Goal: Task Accomplishment & Management: Use online tool/utility

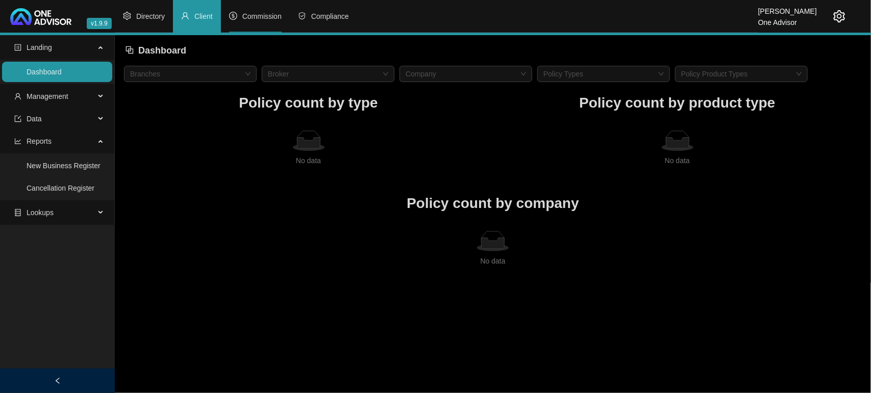
click at [258, 19] on span "Commission" at bounding box center [261, 16] width 39 height 8
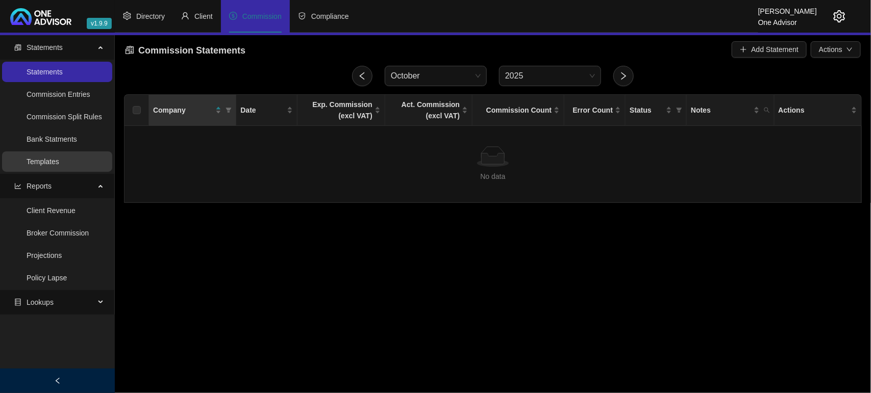
click at [27, 158] on link "Templates" at bounding box center [43, 162] width 33 height 8
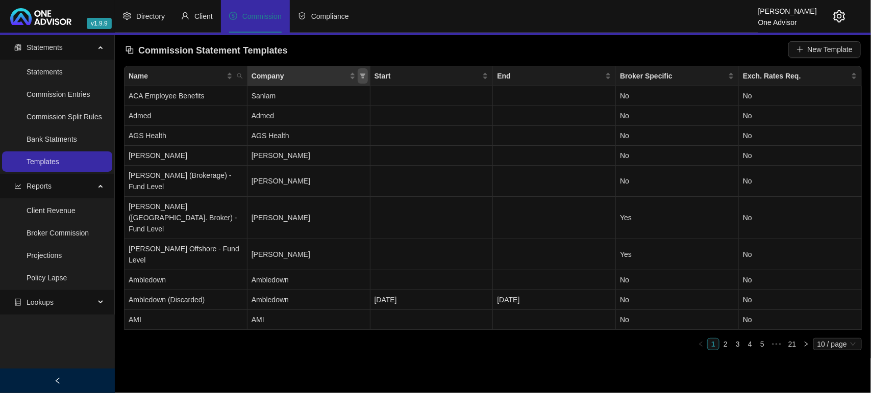
click at [359, 71] on span "Company" at bounding box center [363, 75] width 10 height 15
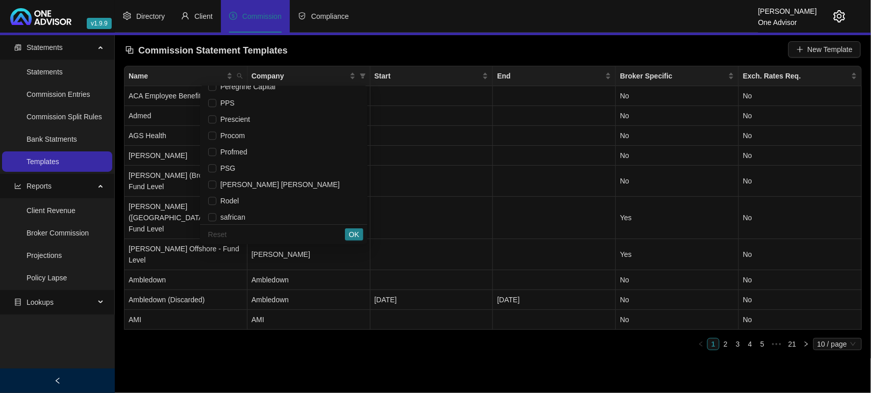
scroll to position [1211, 0]
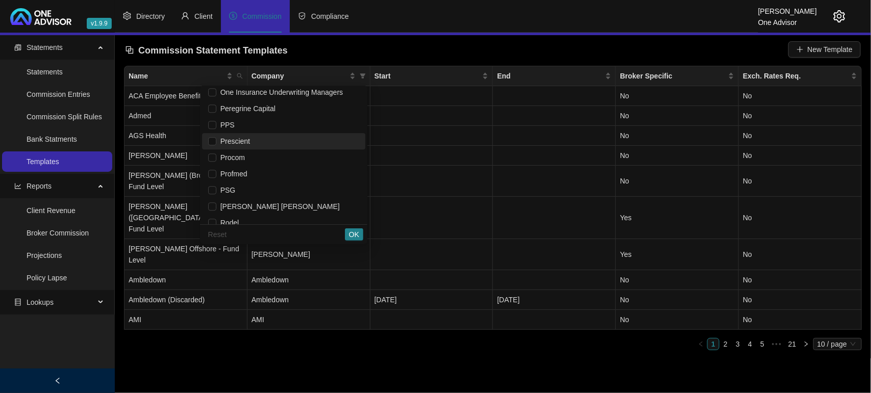
click at [220, 139] on span "Prescient" at bounding box center [233, 141] width 34 height 8
checkbox input "true"
click at [351, 232] on span "OK" at bounding box center [354, 234] width 10 height 11
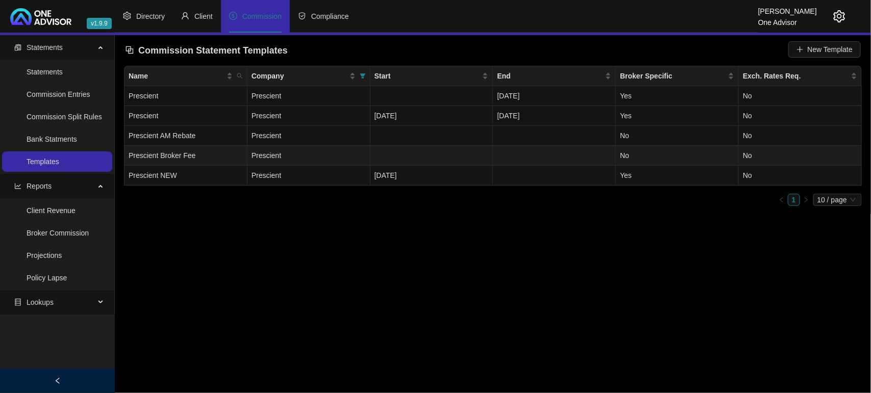
click at [338, 162] on td "Prescient" at bounding box center [308, 156] width 123 height 20
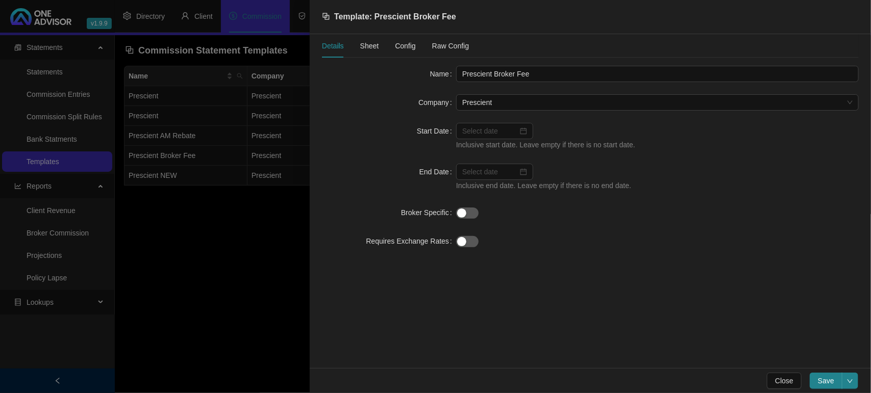
click at [404, 49] on span "Config" at bounding box center [405, 45] width 20 height 7
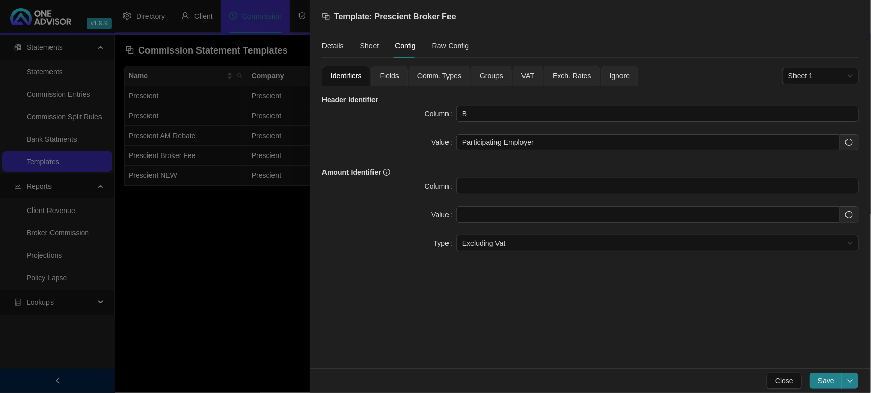
click at [610, 77] on span "Ignore" at bounding box center [620, 75] width 20 height 7
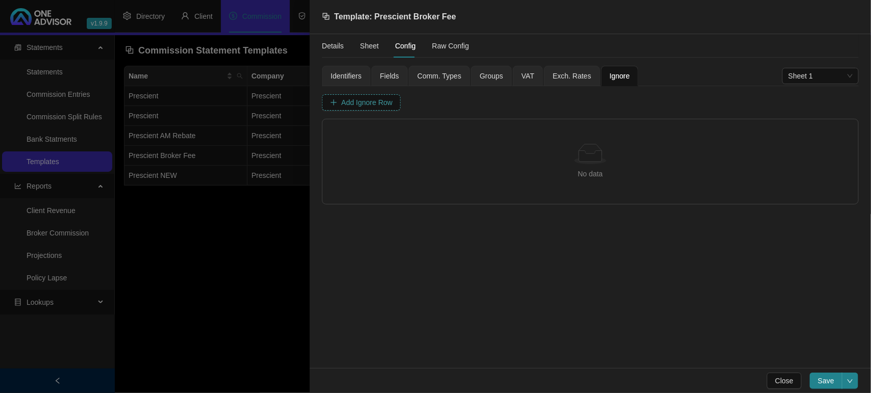
click at [361, 103] on span "Add Ignore Row" at bounding box center [366, 102] width 51 height 11
click at [385, 133] on input "text" at bounding box center [393, 133] width 45 height 16
type input "b"
type input "B"
click at [485, 134] on input "text" at bounding box center [556, 133] width 179 height 16
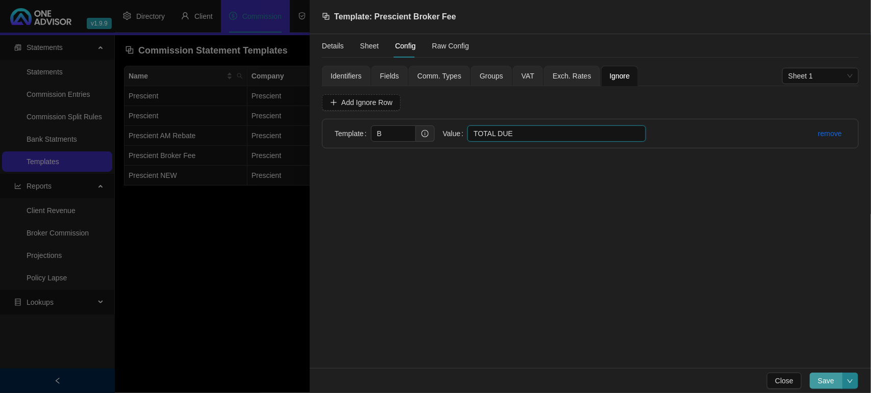
type input "TOTAL DUE"
click at [822, 383] on span "Save" at bounding box center [826, 380] width 16 height 11
click at [834, 383] on span "Save" at bounding box center [826, 380] width 16 height 11
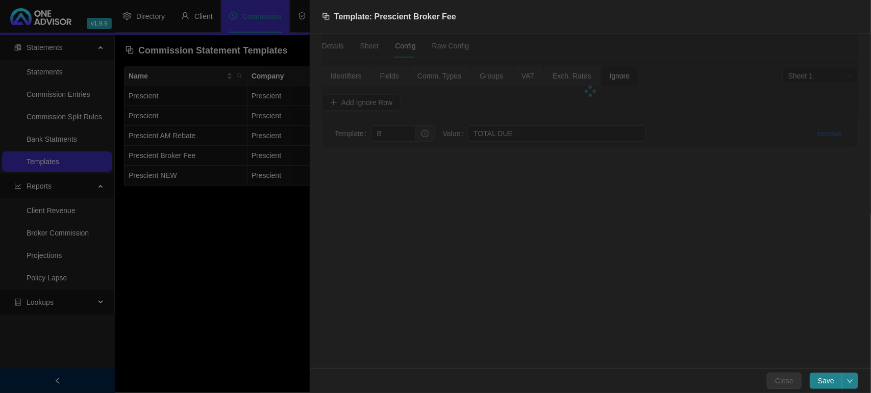
click at [245, 312] on div at bounding box center [435, 196] width 871 height 393
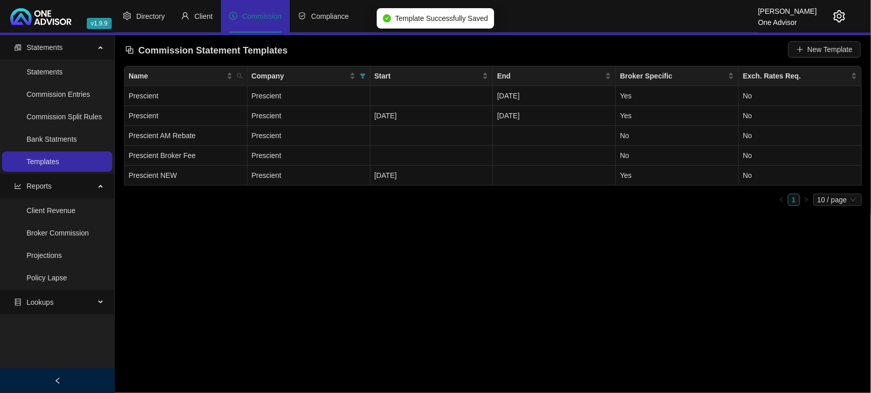
click at [841, 13] on icon "setting" at bounding box center [839, 16] width 12 height 12
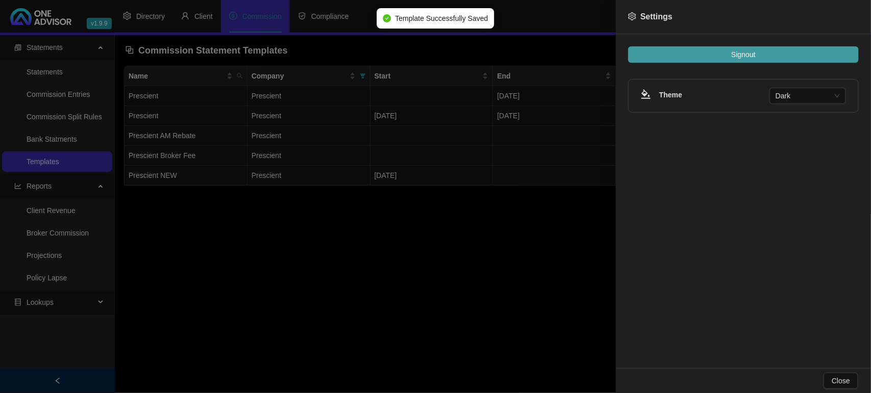
click at [748, 54] on span "Signout" at bounding box center [743, 54] width 24 height 11
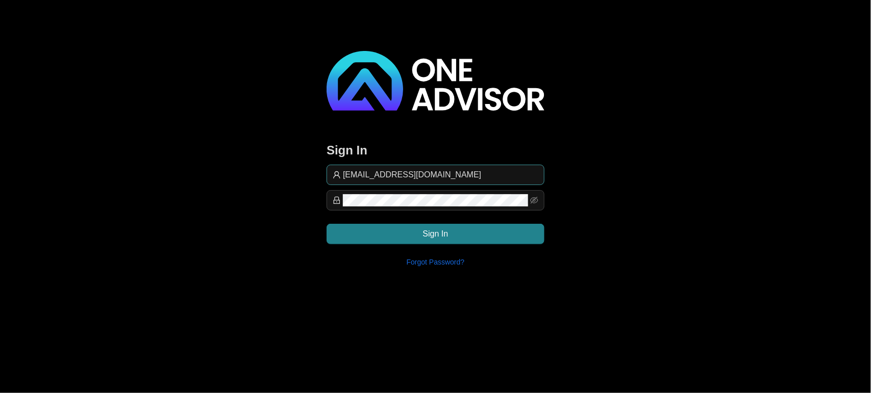
click at [452, 173] on input "[EMAIL_ADDRESS][DOMAIN_NAME]" at bounding box center [440, 175] width 195 height 12
type input "support@hvmws"
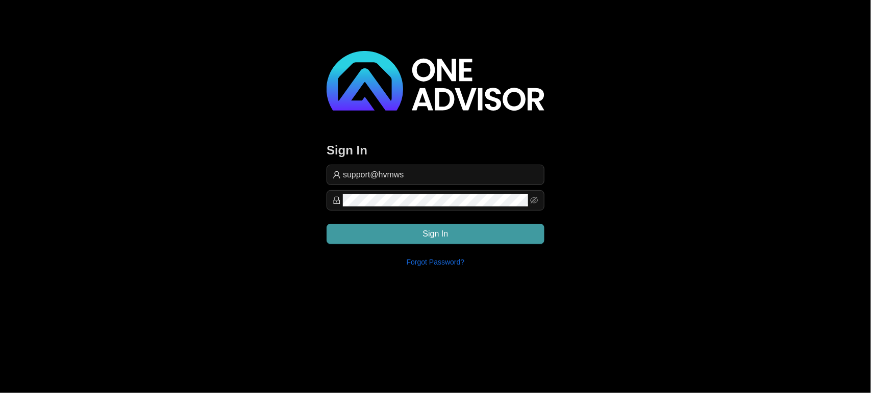
click at [500, 235] on button "Sign In" at bounding box center [435, 234] width 218 height 20
